Goal: Task Accomplishment & Management: Use online tool/utility

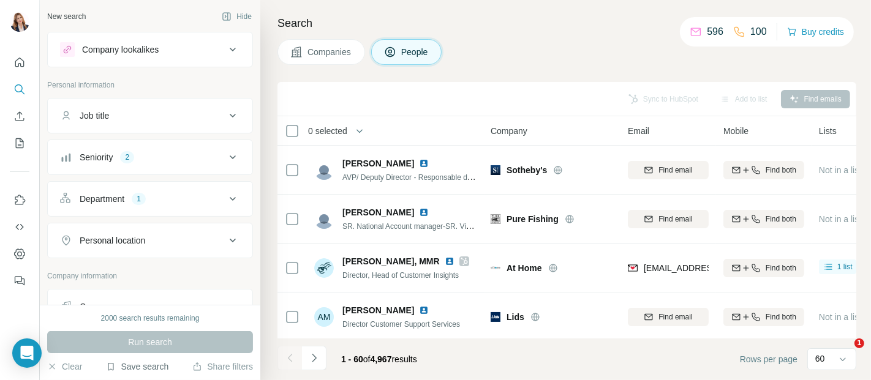
click at [124, 363] on button "Save search" at bounding box center [137, 367] width 62 height 12
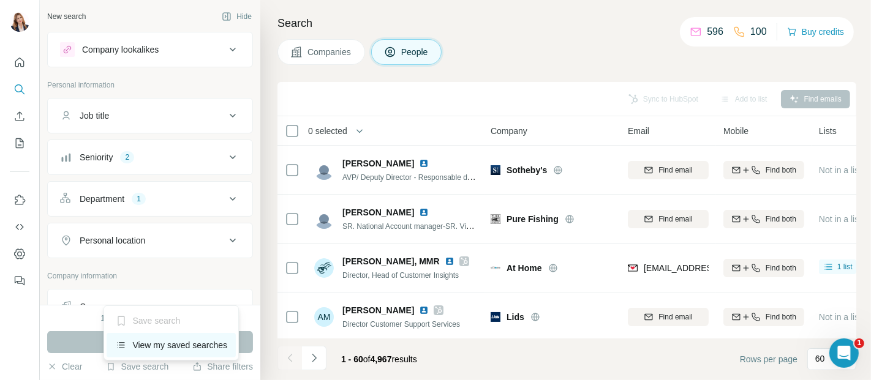
click at [145, 342] on div "View my saved searches" at bounding box center [171, 345] width 129 height 24
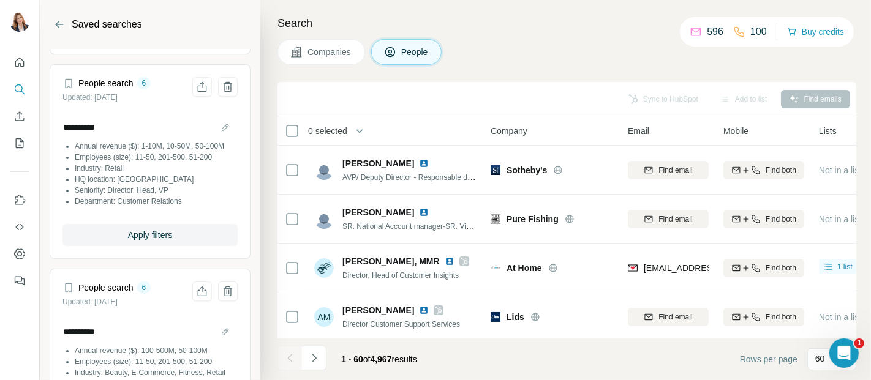
scroll to position [204, 0]
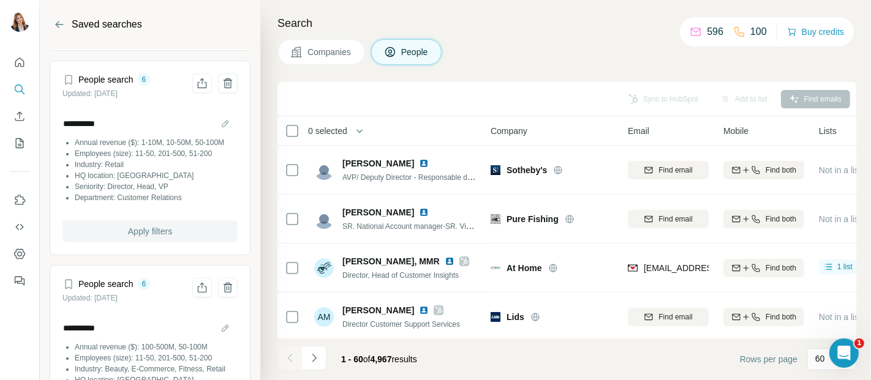
click at [162, 243] on button "Apply filters" at bounding box center [149, 231] width 175 height 22
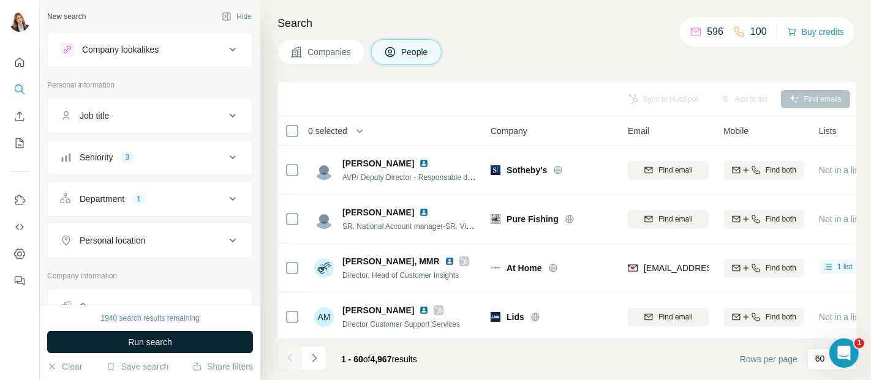
click at [167, 343] on span "Run search" at bounding box center [150, 342] width 44 height 12
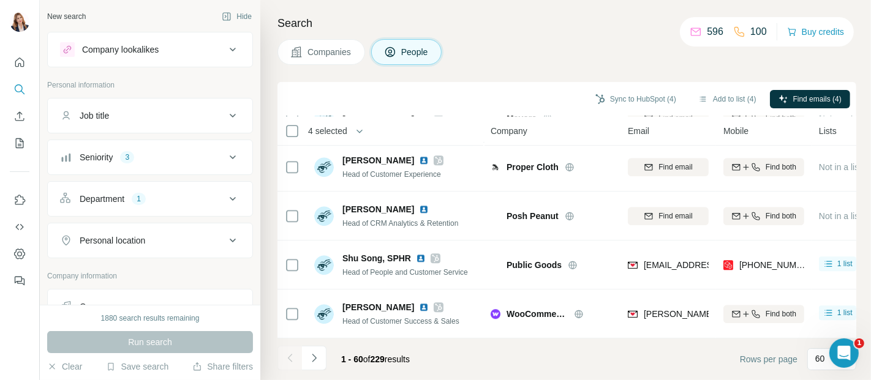
scroll to position [2754, 0]
click at [317, 360] on icon "Navigate to next page" at bounding box center [314, 358] width 12 height 12
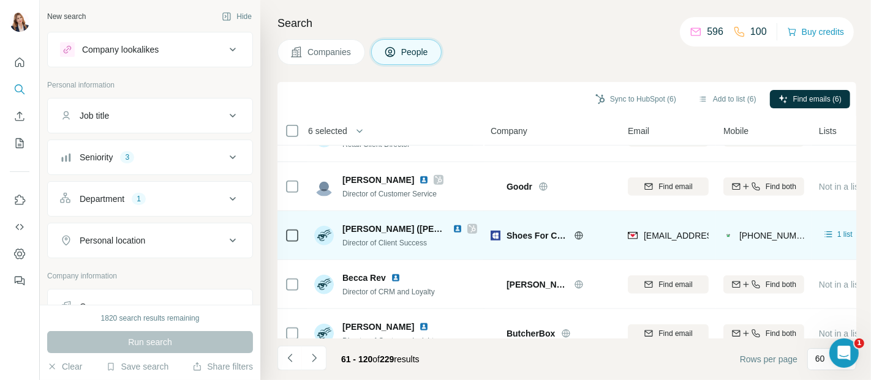
scroll to position [884, 0]
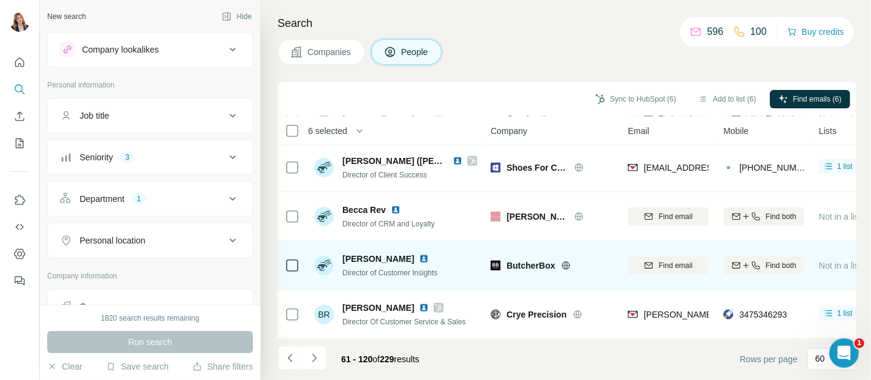
click at [286, 260] on td at bounding box center [291, 265] width 29 height 49
click at [282, 268] on td at bounding box center [291, 265] width 29 height 49
click at [291, 277] on div at bounding box center [292, 266] width 15 height 34
click at [290, 271] on icon at bounding box center [292, 265] width 15 height 15
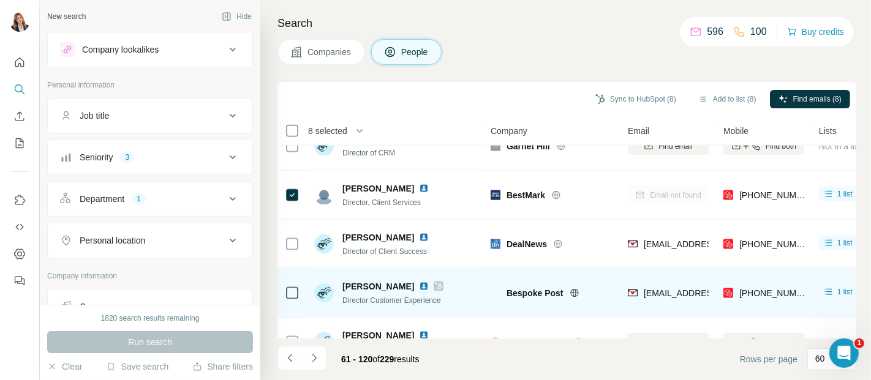
scroll to position [1497, 0]
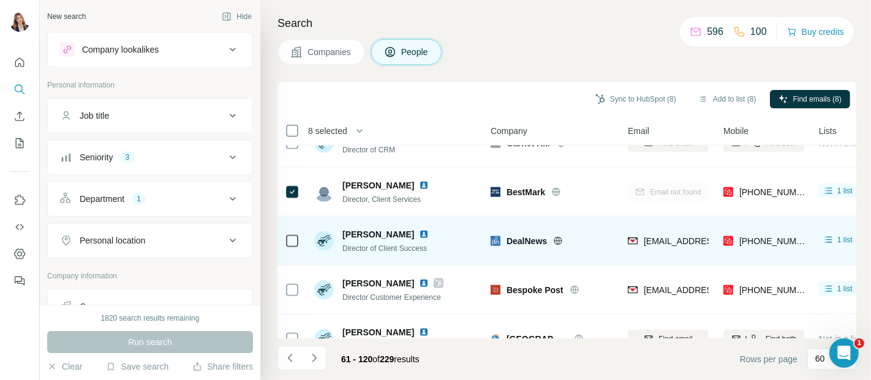
click at [293, 247] on icon at bounding box center [292, 241] width 15 height 15
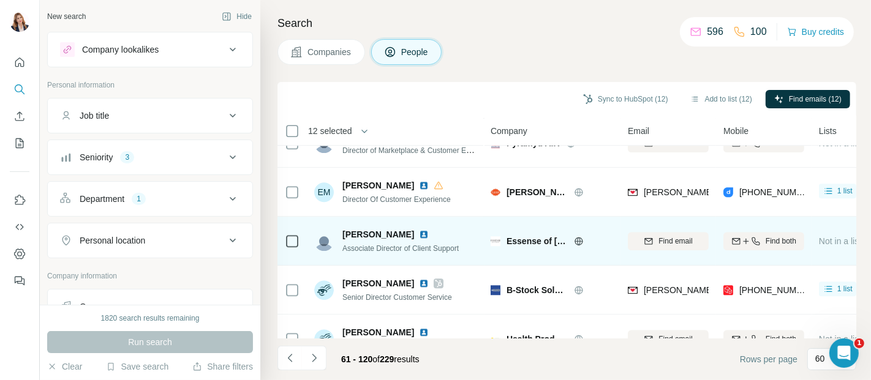
scroll to position [2754, 0]
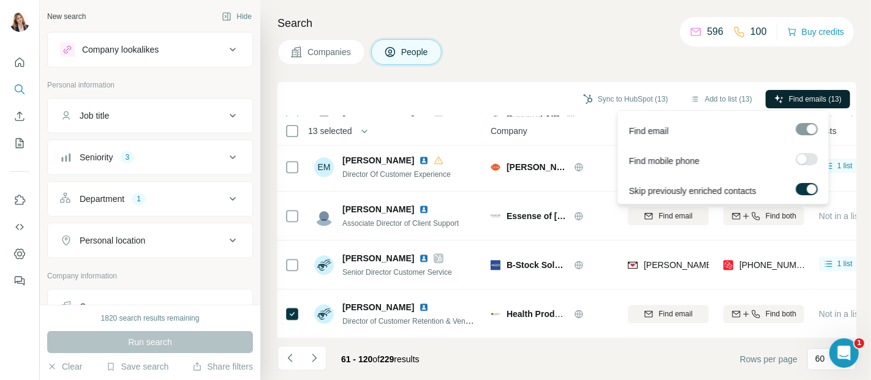
click at [819, 95] on span "Find emails (13)" at bounding box center [815, 99] width 53 height 11
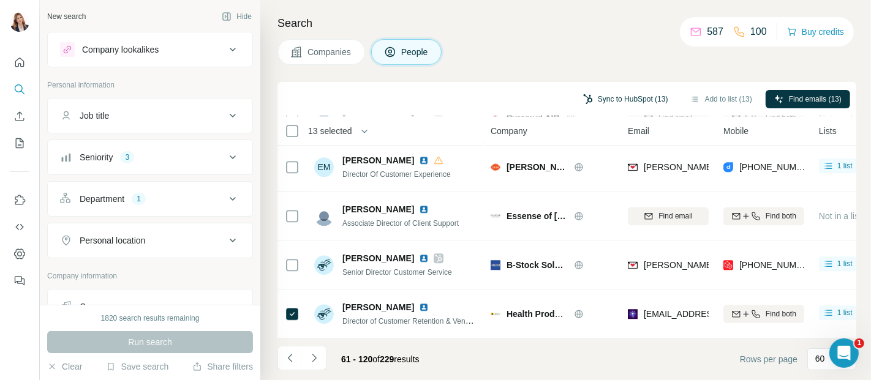
click at [628, 95] on button "Sync to HubSpot (13)" at bounding box center [625, 99] width 102 height 18
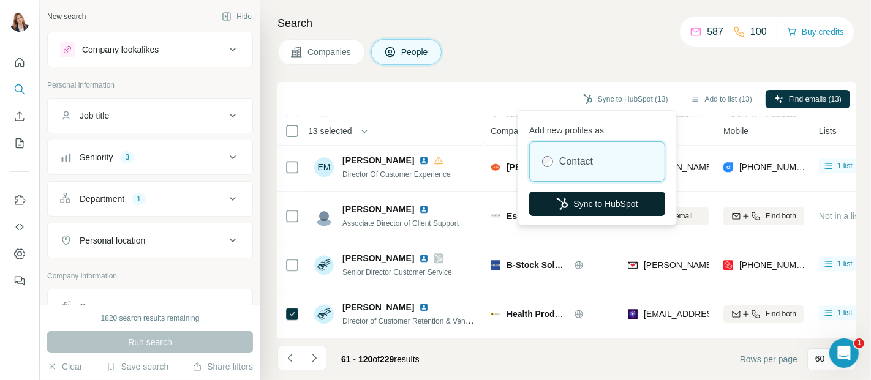
click at [608, 200] on button "Sync to HubSpot" at bounding box center [597, 204] width 136 height 24
